Goal: Task Accomplishment & Management: Use online tool/utility

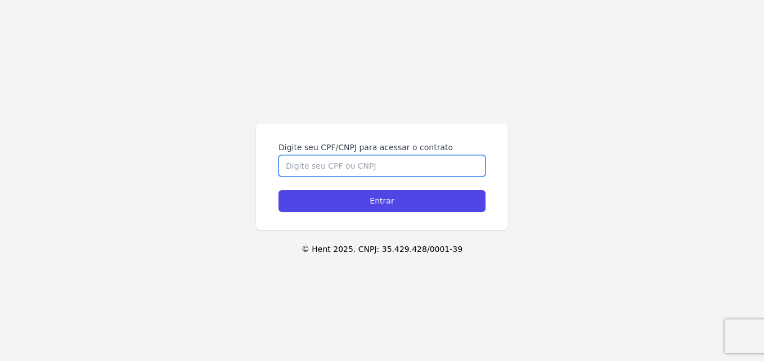
click at [358, 166] on input "Digite seu CPF/CNPJ para acessar o contrato" at bounding box center [382, 165] width 207 height 21
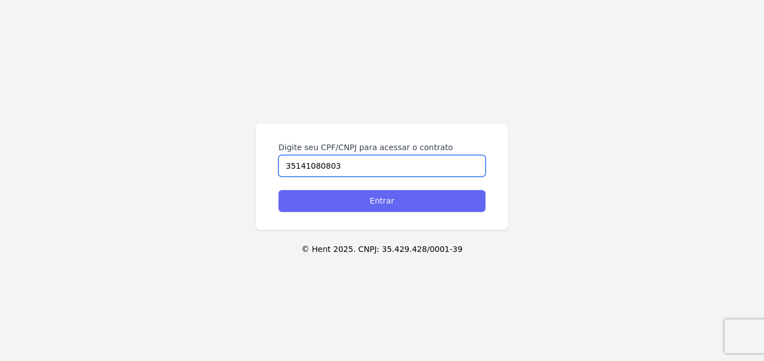
type input "35141080803"
click at [368, 205] on input "Entrar" at bounding box center [382, 201] width 207 height 22
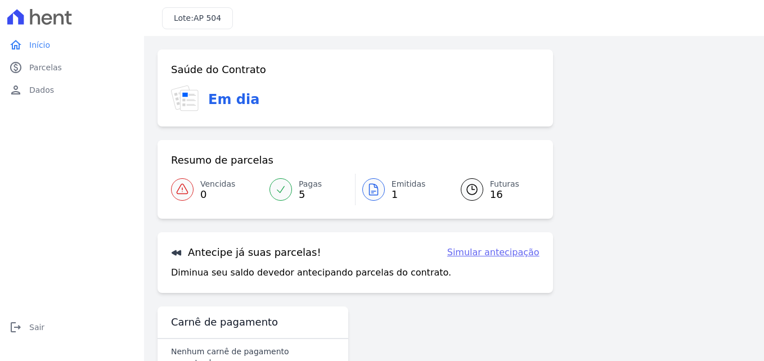
scroll to position [25, 0]
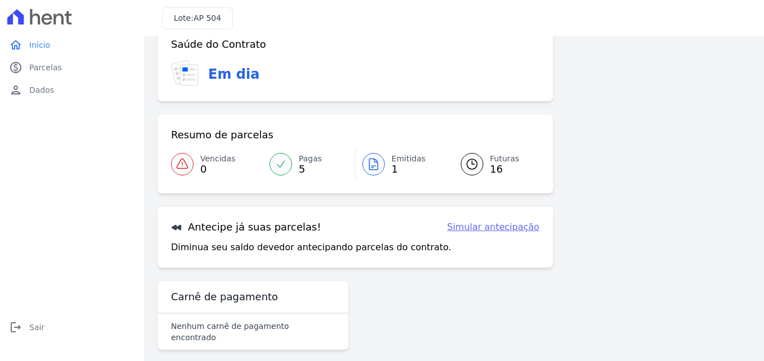
click at [392, 162] on span "Emitidas" at bounding box center [409, 159] width 34 height 12
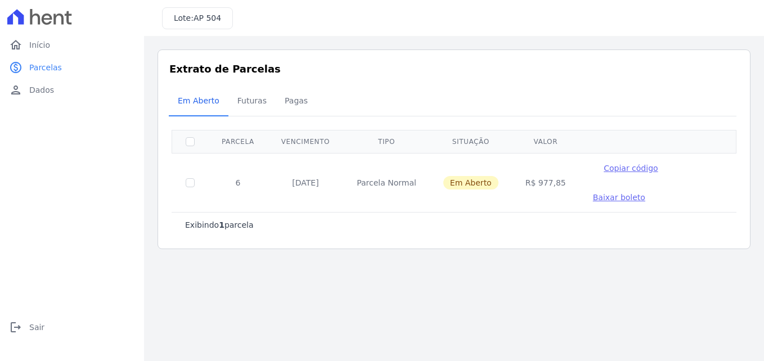
click at [646, 193] on span "Baixar boleto" at bounding box center [619, 197] width 52 height 9
